Goal: Information Seeking & Learning: Find specific fact

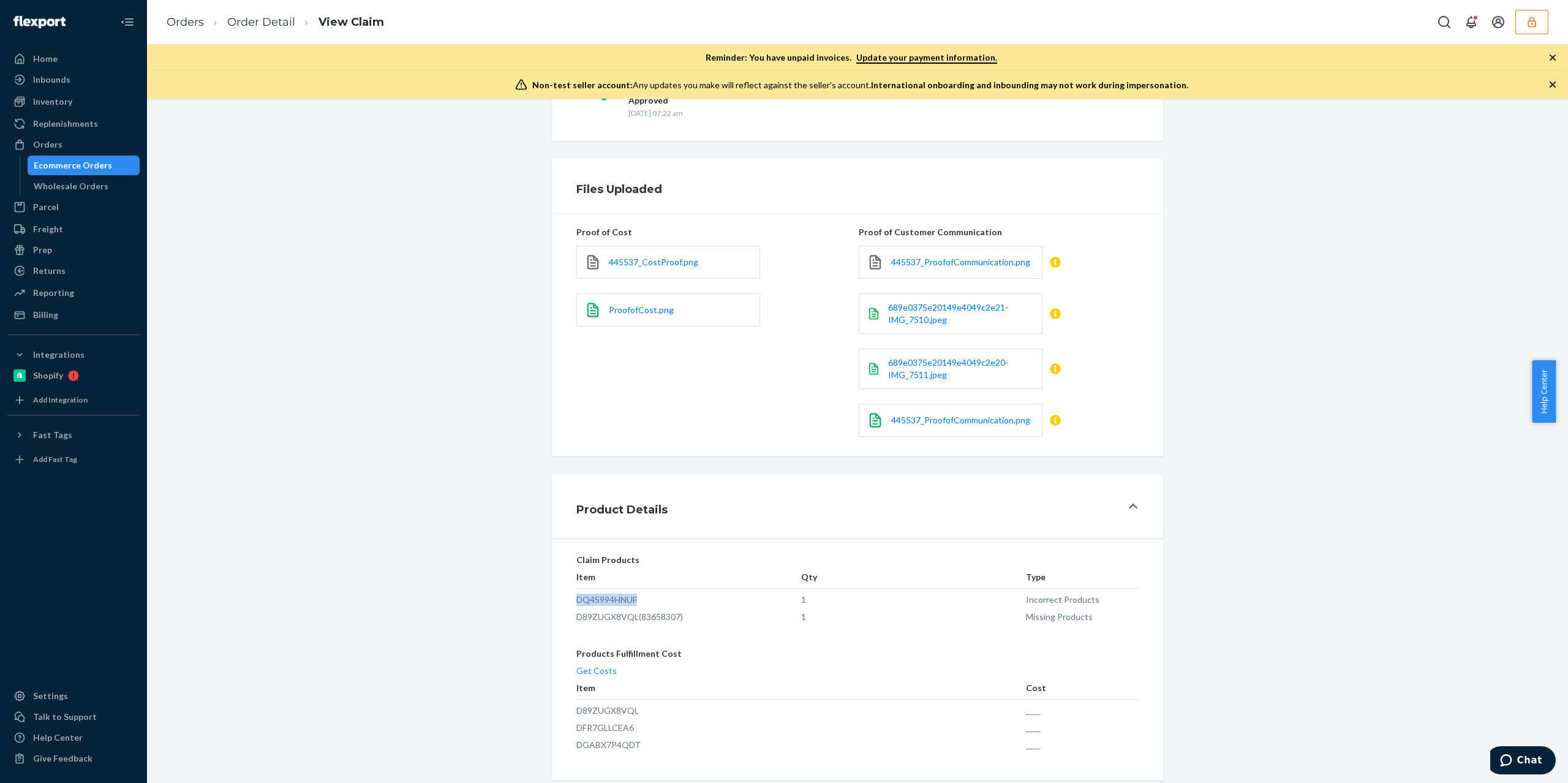
click at [1539, 19] on button "button" at bounding box center [1531, 22] width 33 height 24
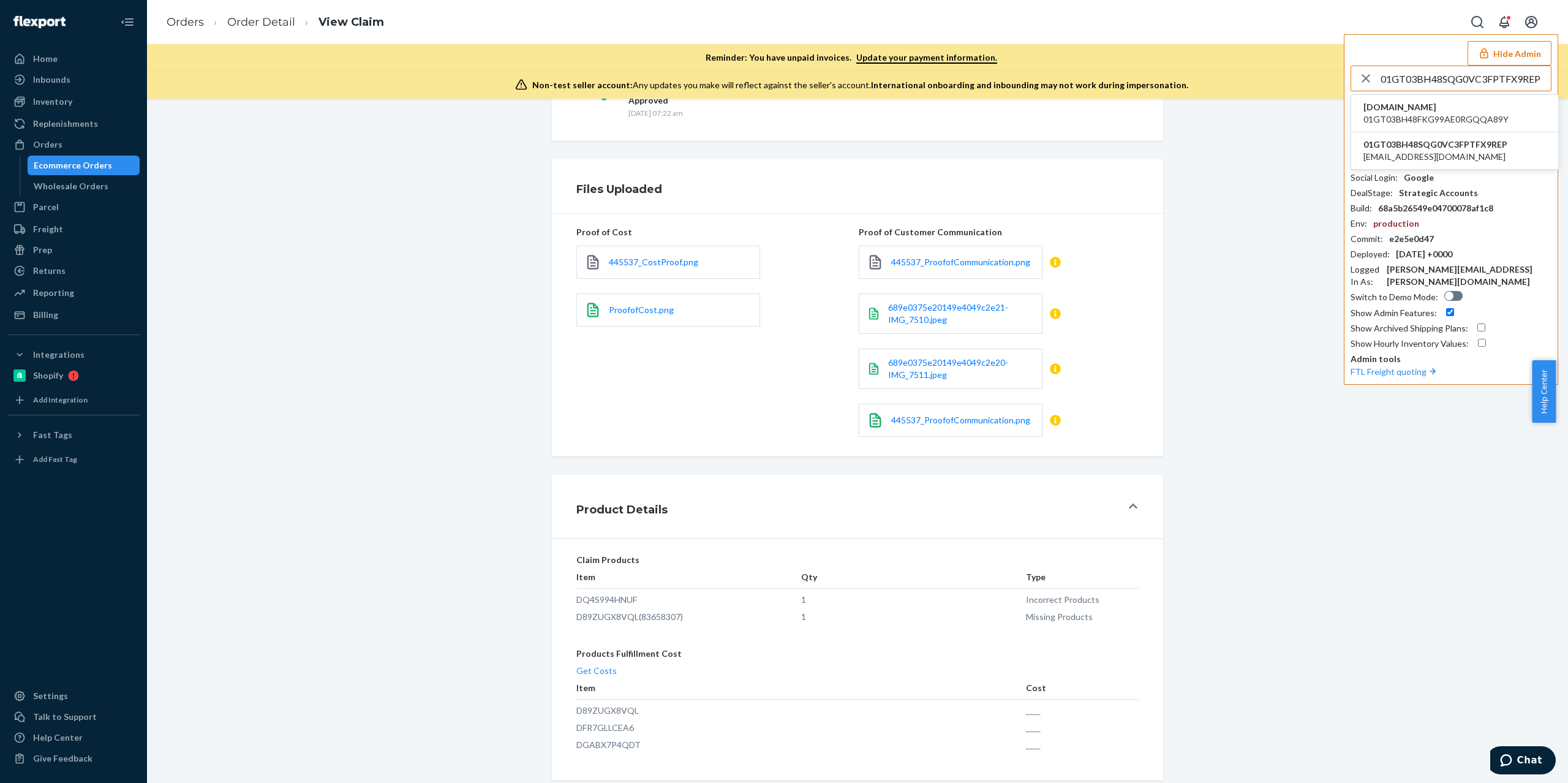
type input "01GT03BH48SQG0VC3FPTFX9REP"
click at [1414, 153] on span "[EMAIL_ADDRESS][DOMAIN_NAME]" at bounding box center [1435, 157] width 144 height 12
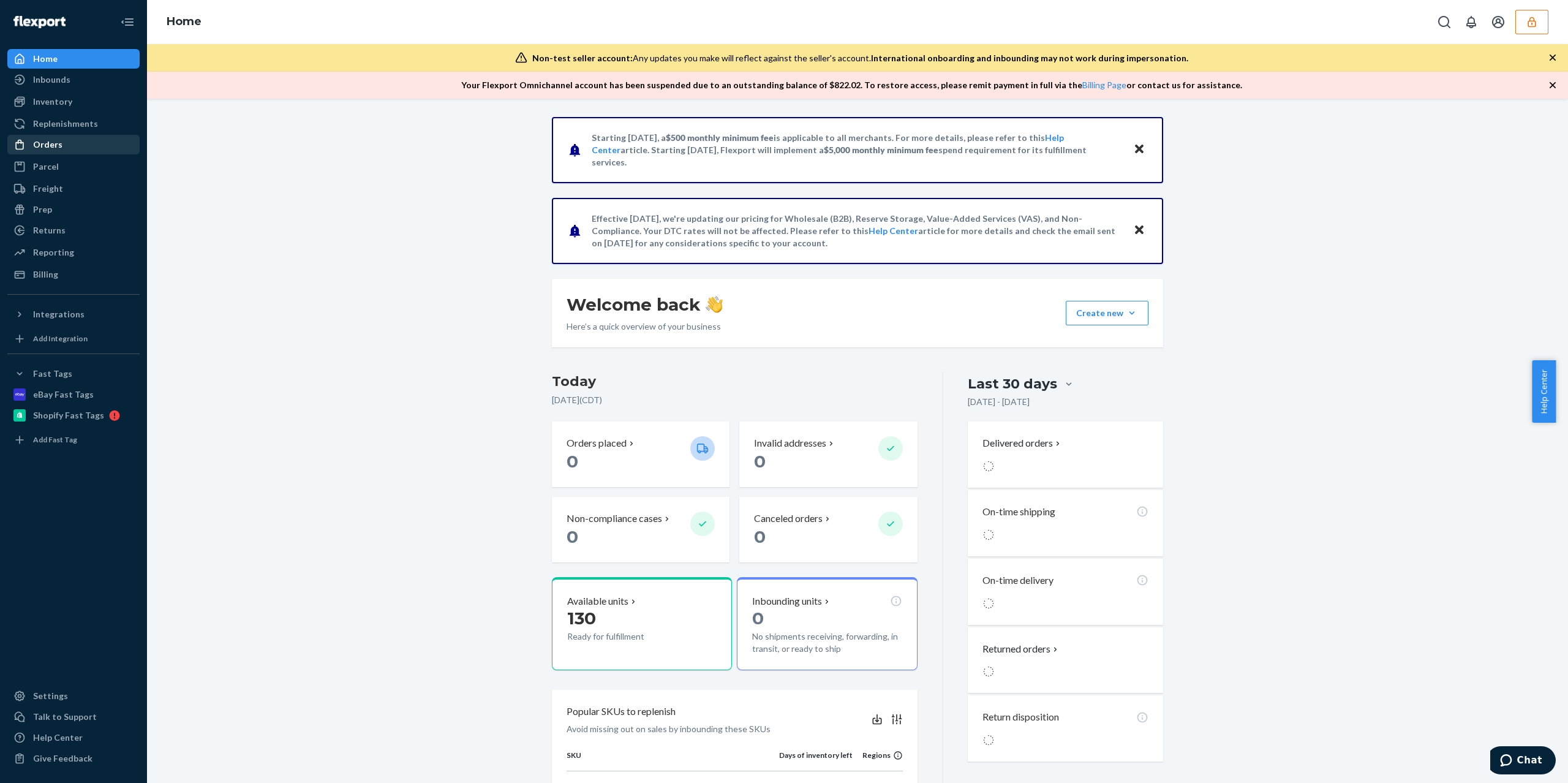
click at [84, 148] on div "Orders" at bounding box center [74, 144] width 130 height 17
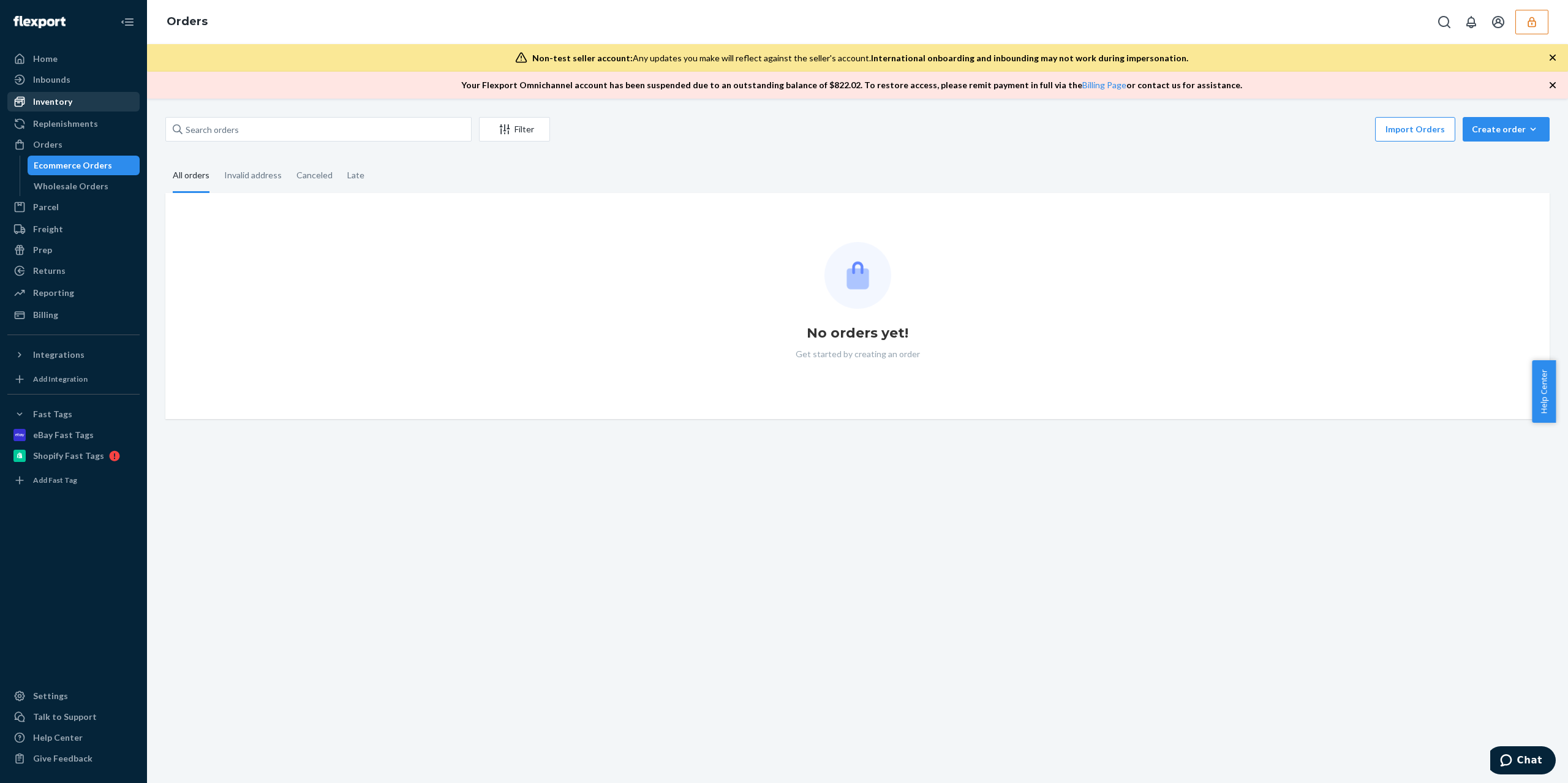
click at [67, 109] on div "Inventory" at bounding box center [74, 102] width 130 height 17
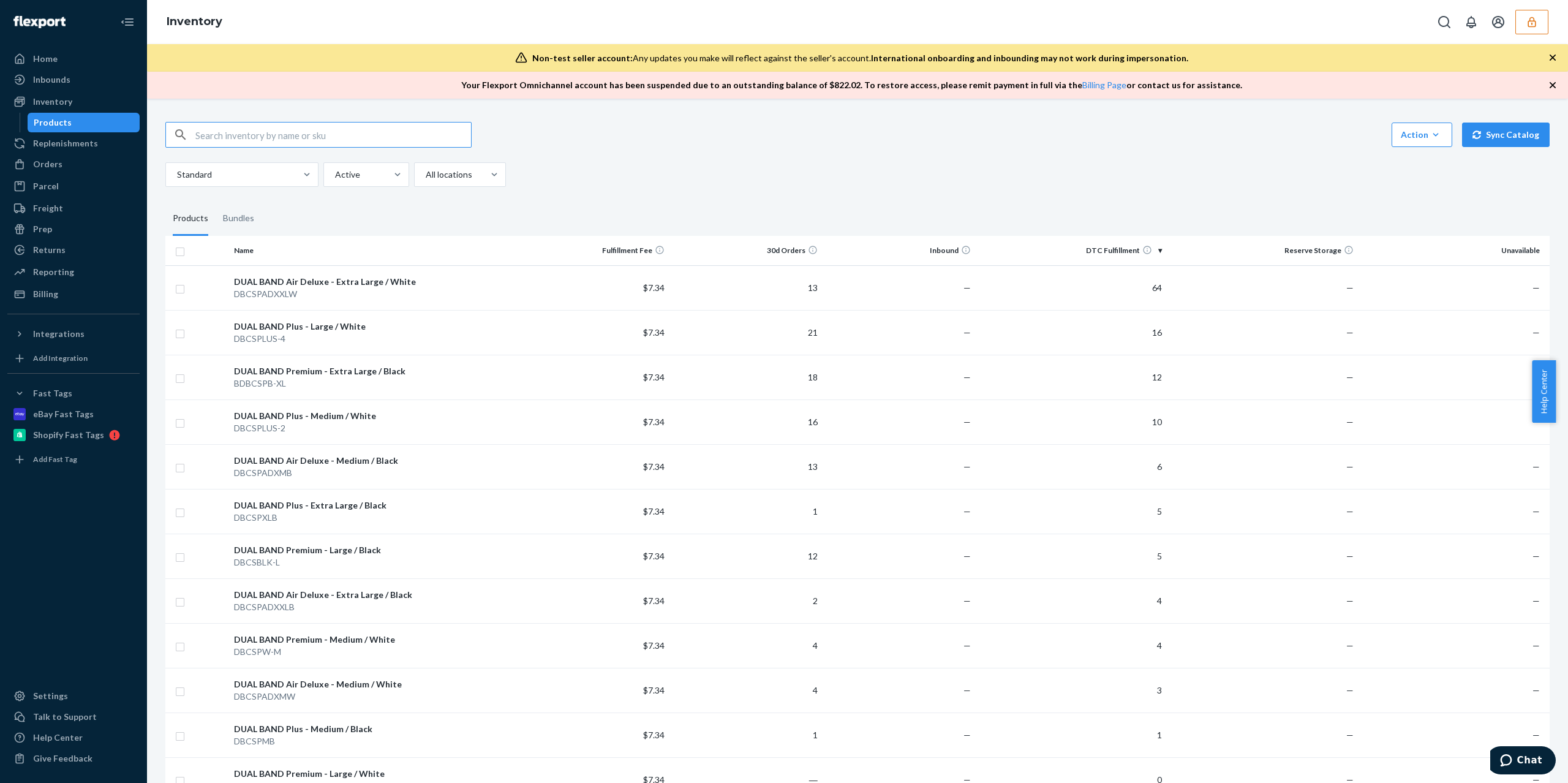
click at [1542, 17] on button "button" at bounding box center [1531, 22] width 33 height 24
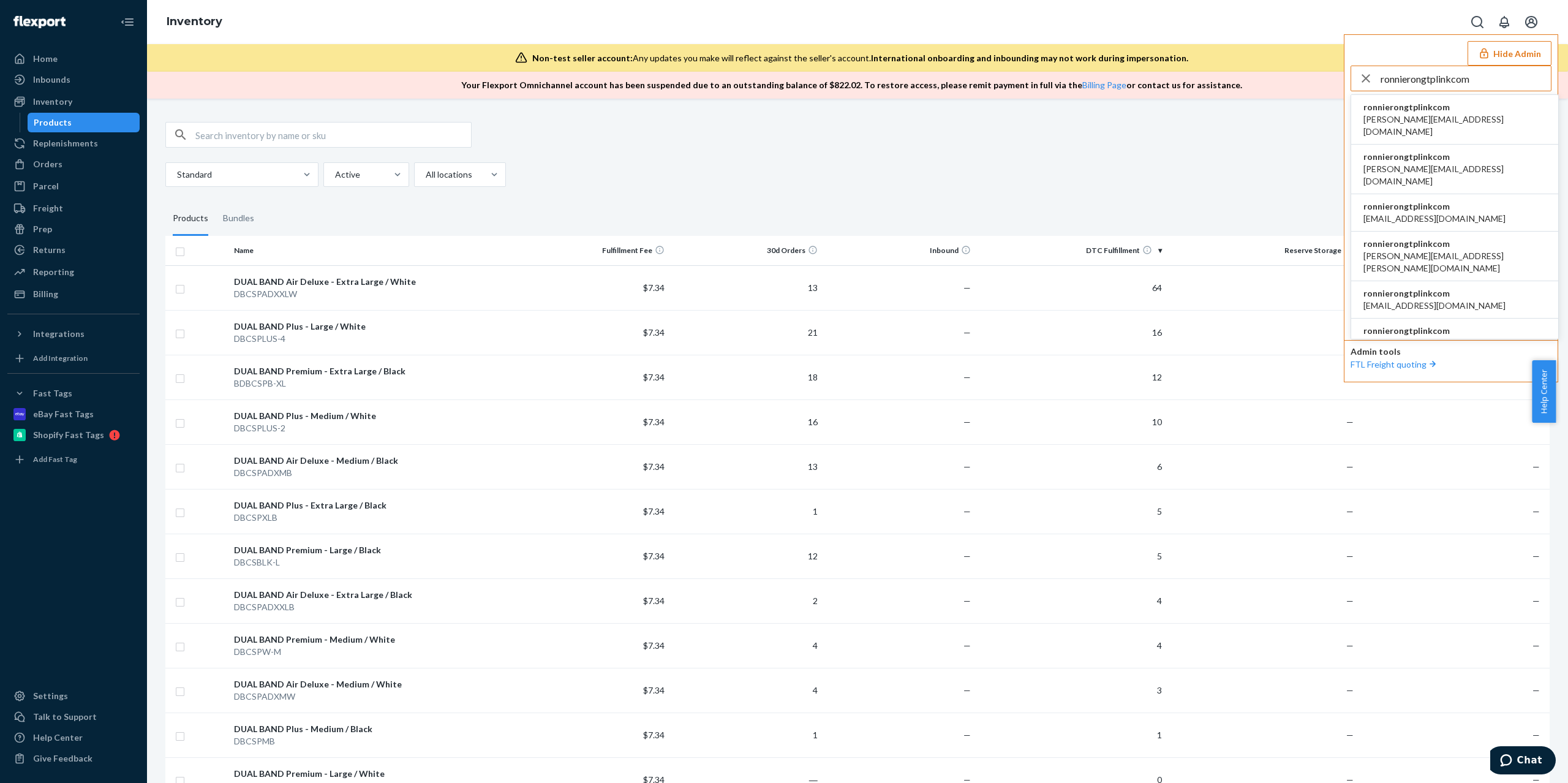
type input "ronnierongtplinkcom"
click at [1404, 213] on span "[EMAIL_ADDRESS][DOMAIN_NAME]" at bounding box center [1434, 218] width 142 height 12
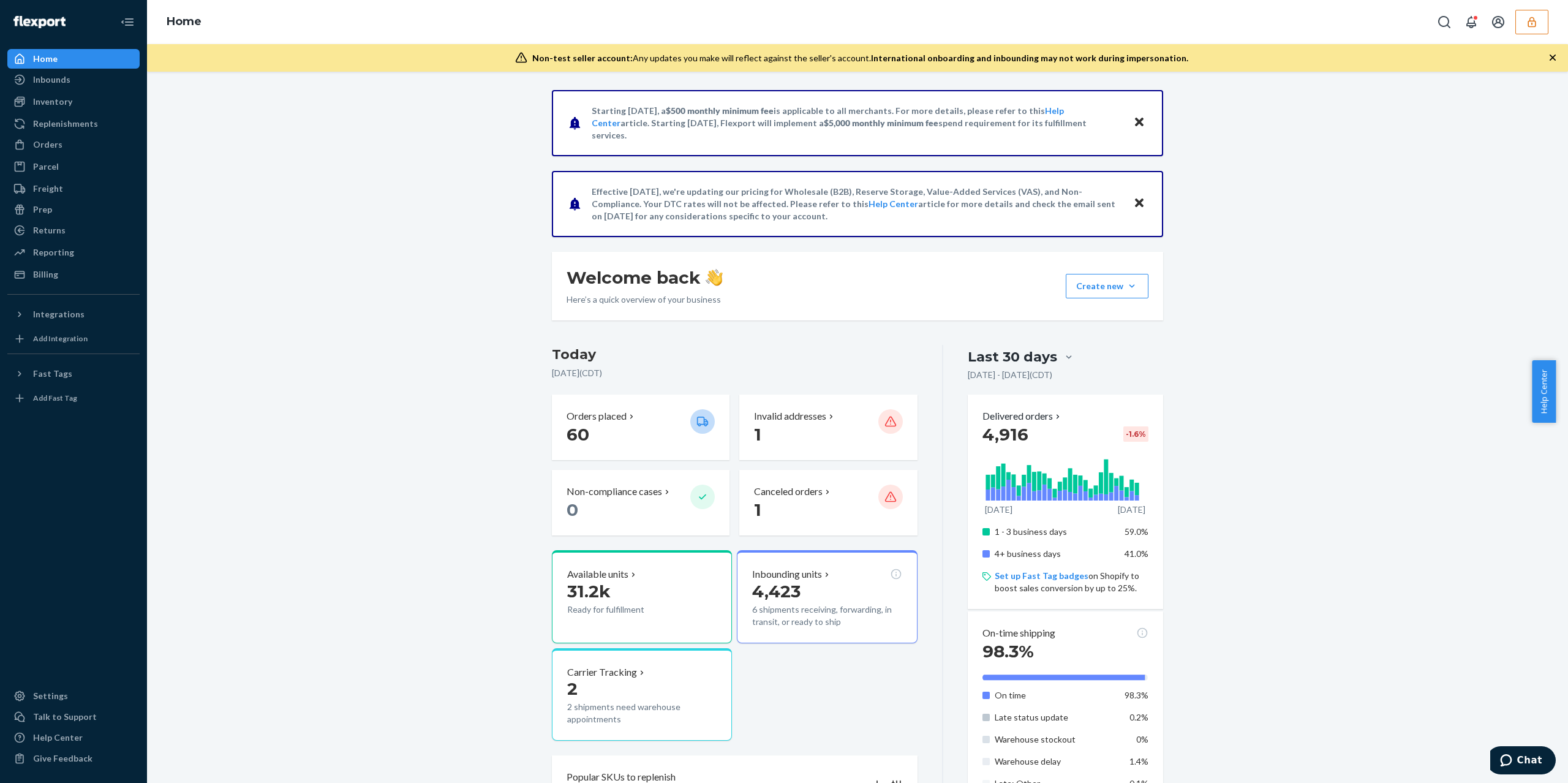
click at [397, 439] on div "Starting July 1, 2025, a $500 monthly minimum fee is applicable to all merchant…" at bounding box center [857, 711] width 1402 height 1242
click at [317, 306] on div "Starting July 1, 2025, a $500 monthly minimum fee is applicable to all merchant…" at bounding box center [857, 711] width 1402 height 1242
click at [28, 53] on div at bounding box center [24, 58] width 19 height 12
click at [77, 143] on div "Orders" at bounding box center [74, 144] width 130 height 17
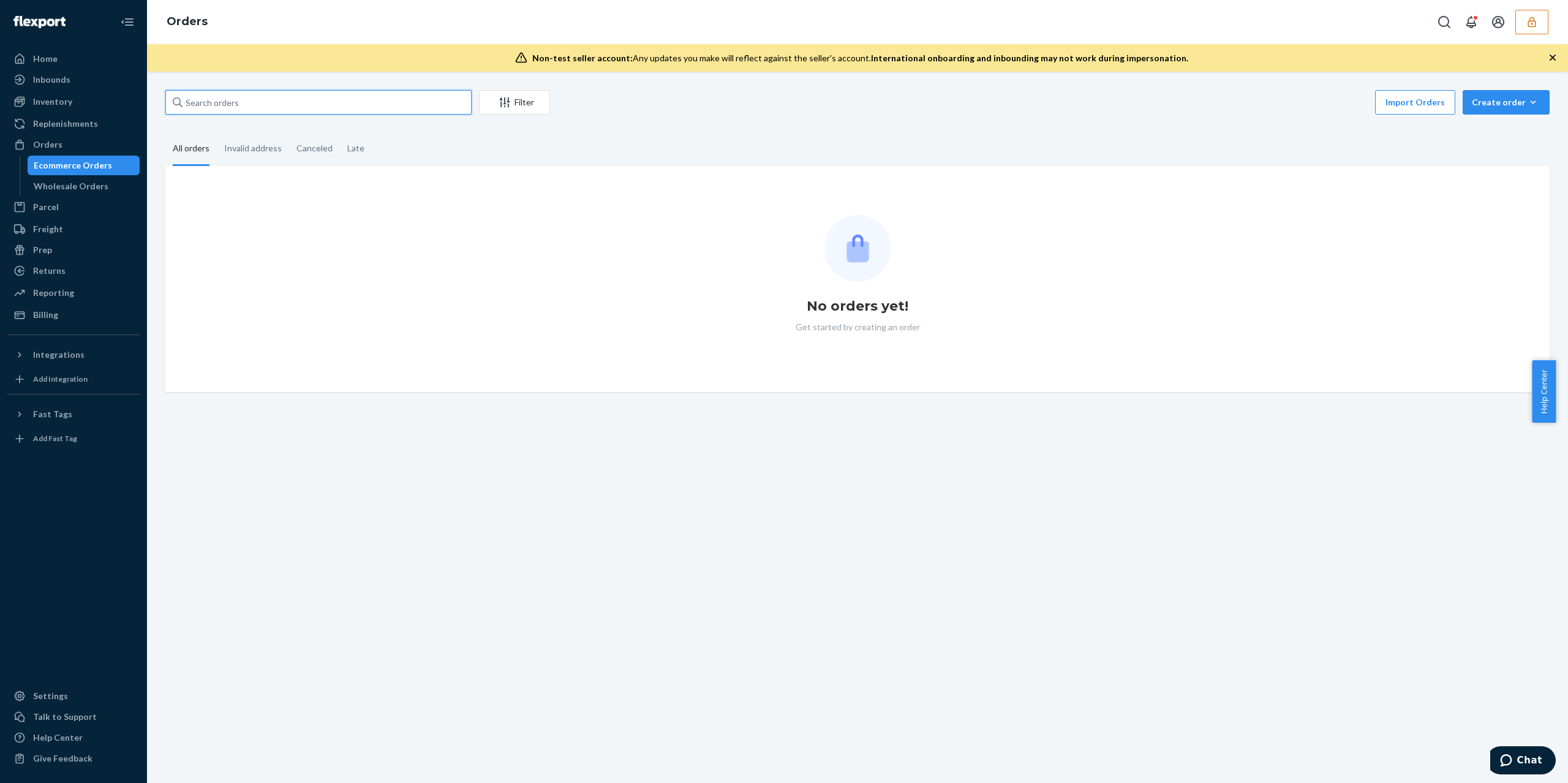
click at [308, 101] on input "text" at bounding box center [318, 102] width 306 height 24
paste input "132908446"
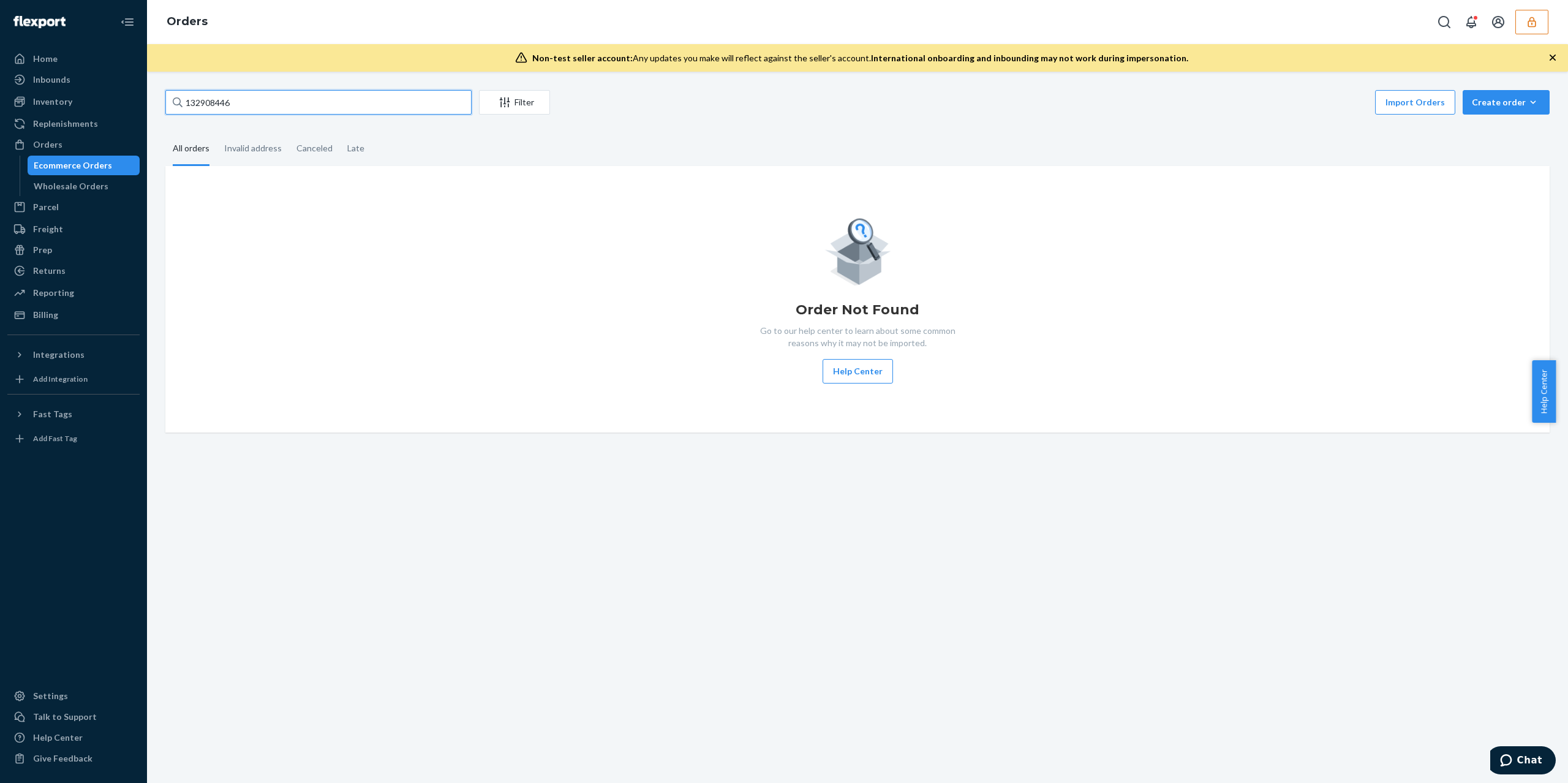
type input "132908446"
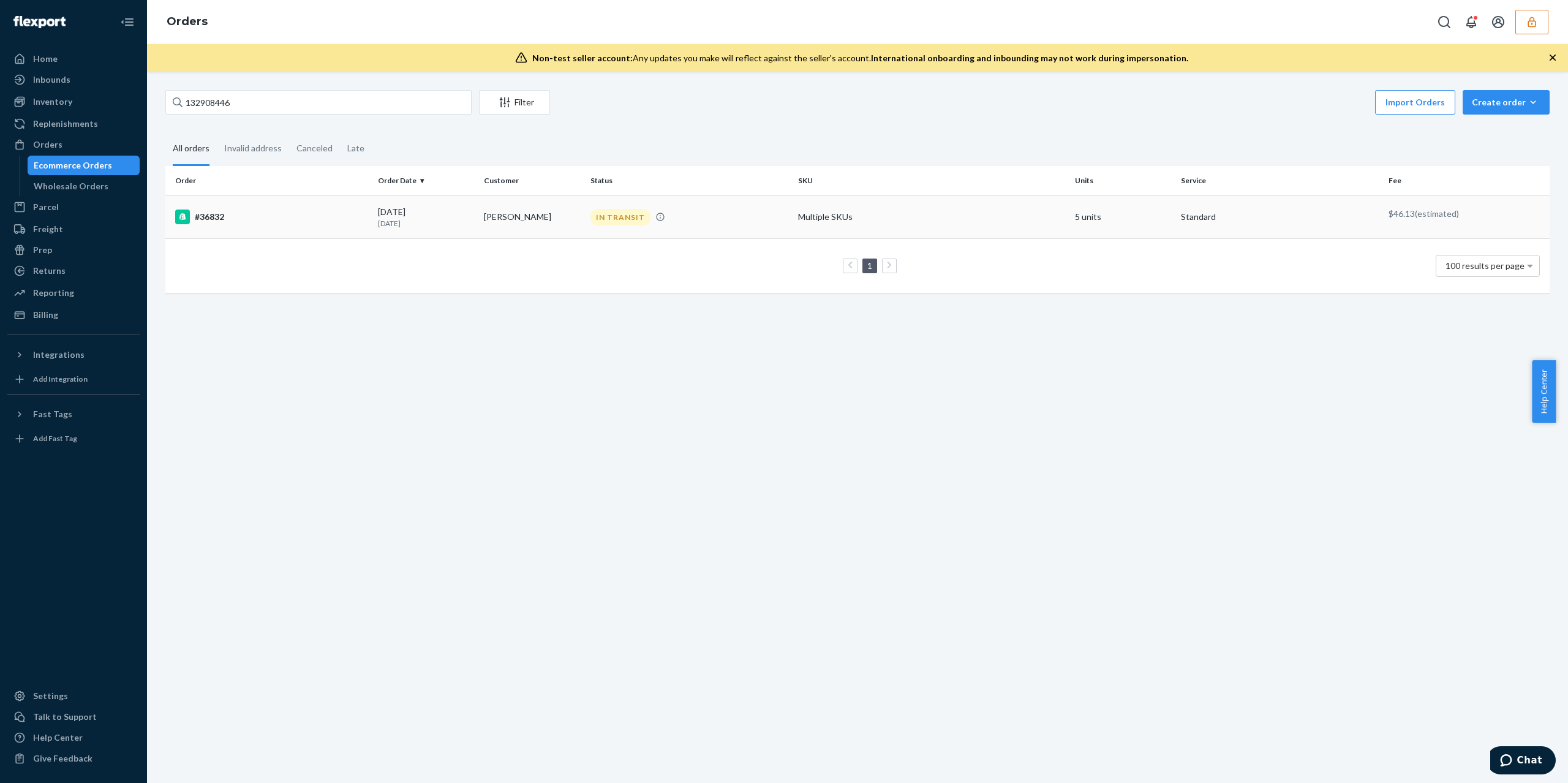
click at [283, 208] on td "#36832" at bounding box center [270, 217] width 208 height 43
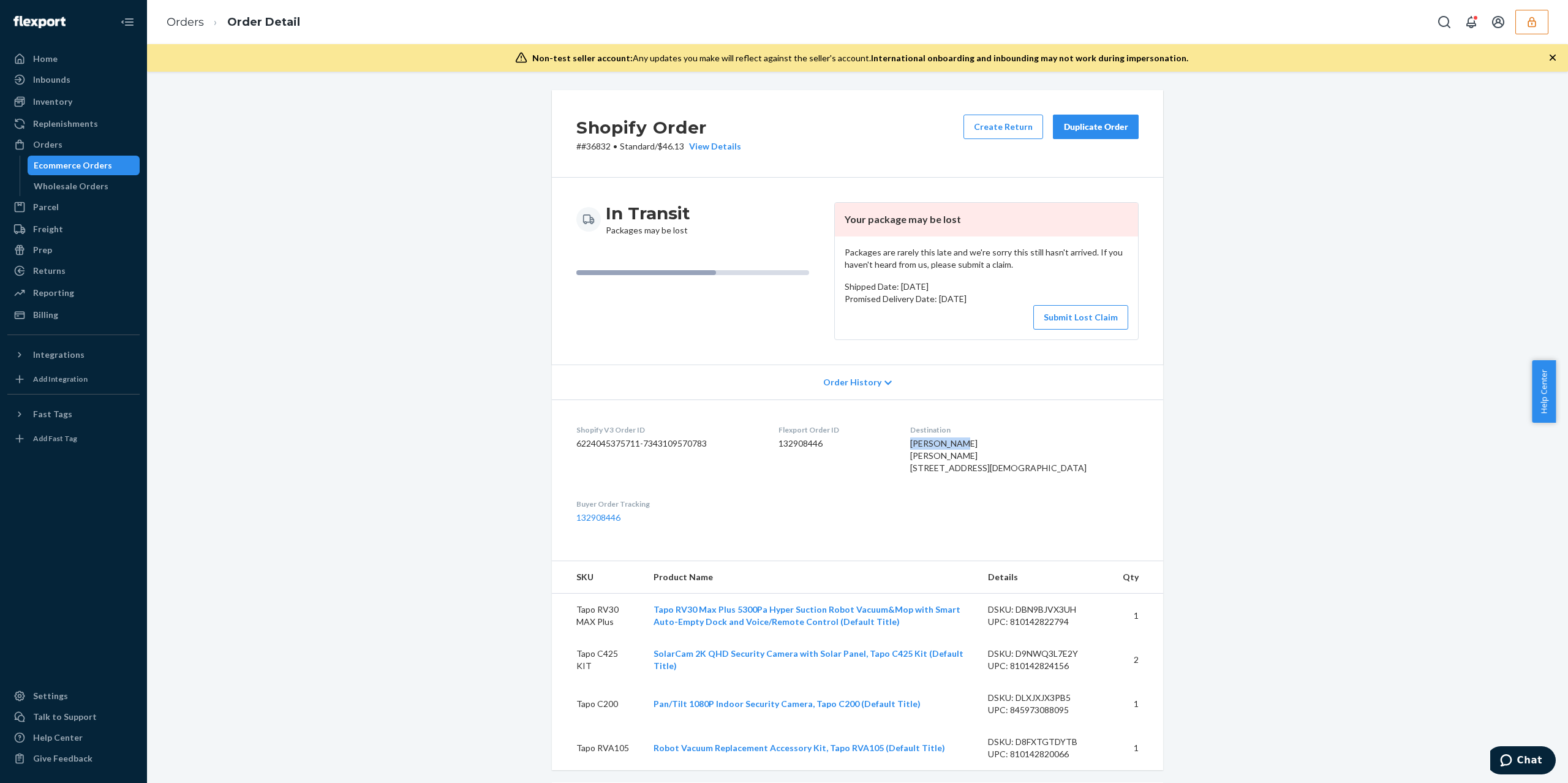
drag, startPoint x: 1037, startPoint y: 444, endPoint x: 948, endPoint y: 437, distance: 89.3
click at [948, 437] on dl "Shopify V3 Order ID 6224045375711-7343109570783 Flexport Order ID 132908446 Des…" at bounding box center [857, 474] width 611 height 149
copy span "JOHN MCCORD"
click at [975, 473] on span "JOHN MCCORD JOHN MCCORD 424 S Gay St Ste 200 Knoxville, TN 37902-1266 US" at bounding box center [998, 455] width 176 height 35
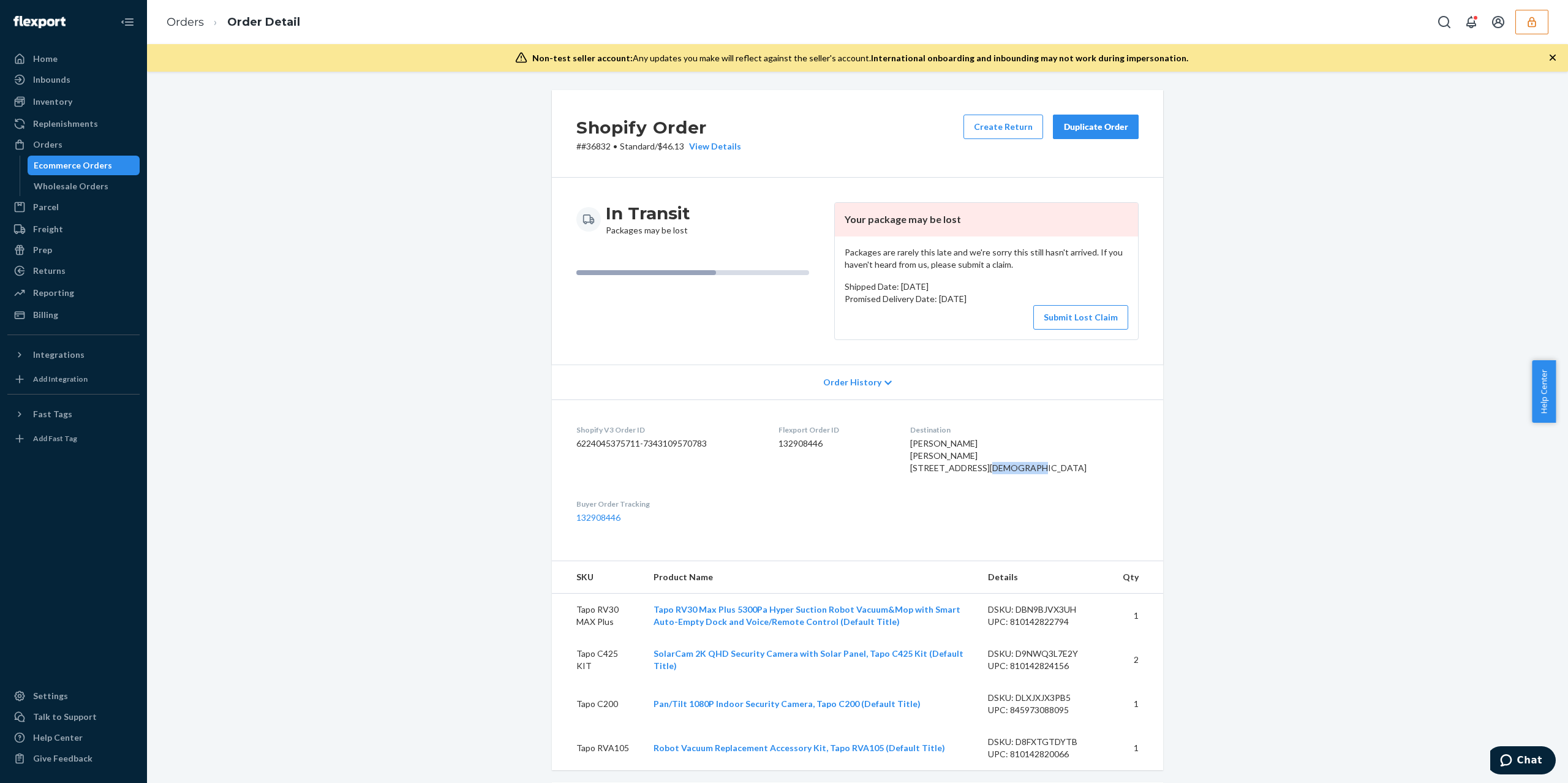
copy span "Knoxville"
drag, startPoint x: 1058, startPoint y: 486, endPoint x: 1009, endPoint y: 481, distance: 49.3
click at [1009, 474] on div "JOHN MCCORD JOHN MCCORD 424 S Gay St Ste 200 Knoxville, TN 37902-1266 US" at bounding box center [1024, 455] width 228 height 37
copy span "37902-1266"
click at [1000, 473] on span "JOHN MCCORD JOHN MCCORD 424 S Gay St Ste 200 Knoxville, TN 37902-1266 US" at bounding box center [998, 455] width 176 height 35
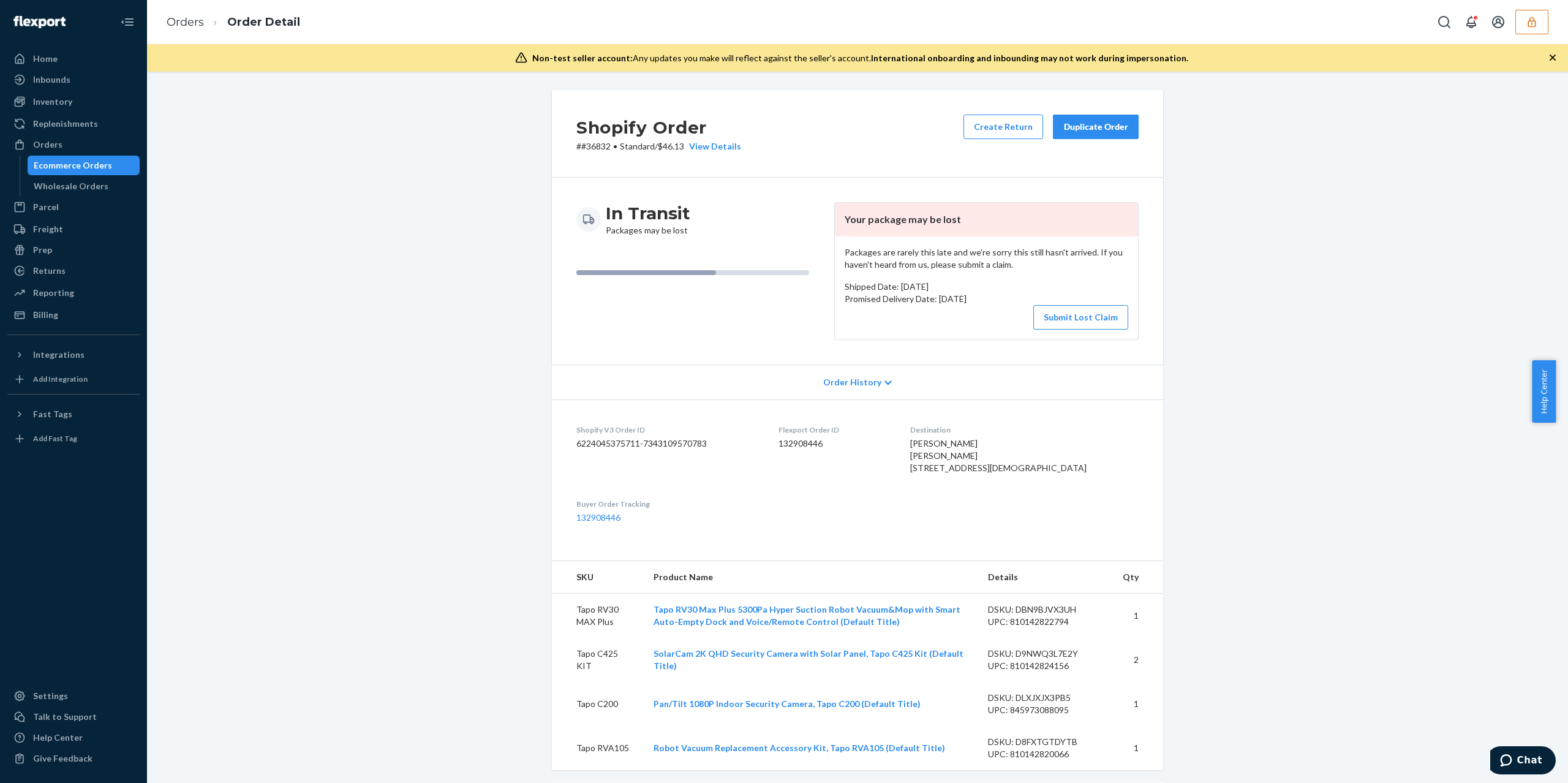
click at [1000, 473] on span "JOHN MCCORD JOHN MCCORD 424 S Gay St Ste 200 Knoxville, TN 37902-1266 US" at bounding box center [998, 455] width 176 height 35
copy span "TN"
drag, startPoint x: 1039, startPoint y: 469, endPoint x: 956, endPoint y: 468, distance: 83.0
click at [956, 468] on div "JOHN MCCORD JOHN MCCORD 424 S Gay St Ste 200 Knoxville, TN 37902-1266 US" at bounding box center [1024, 455] width 228 height 37
copy span "424 S Gay St Ste 200"
